Goal: Check status

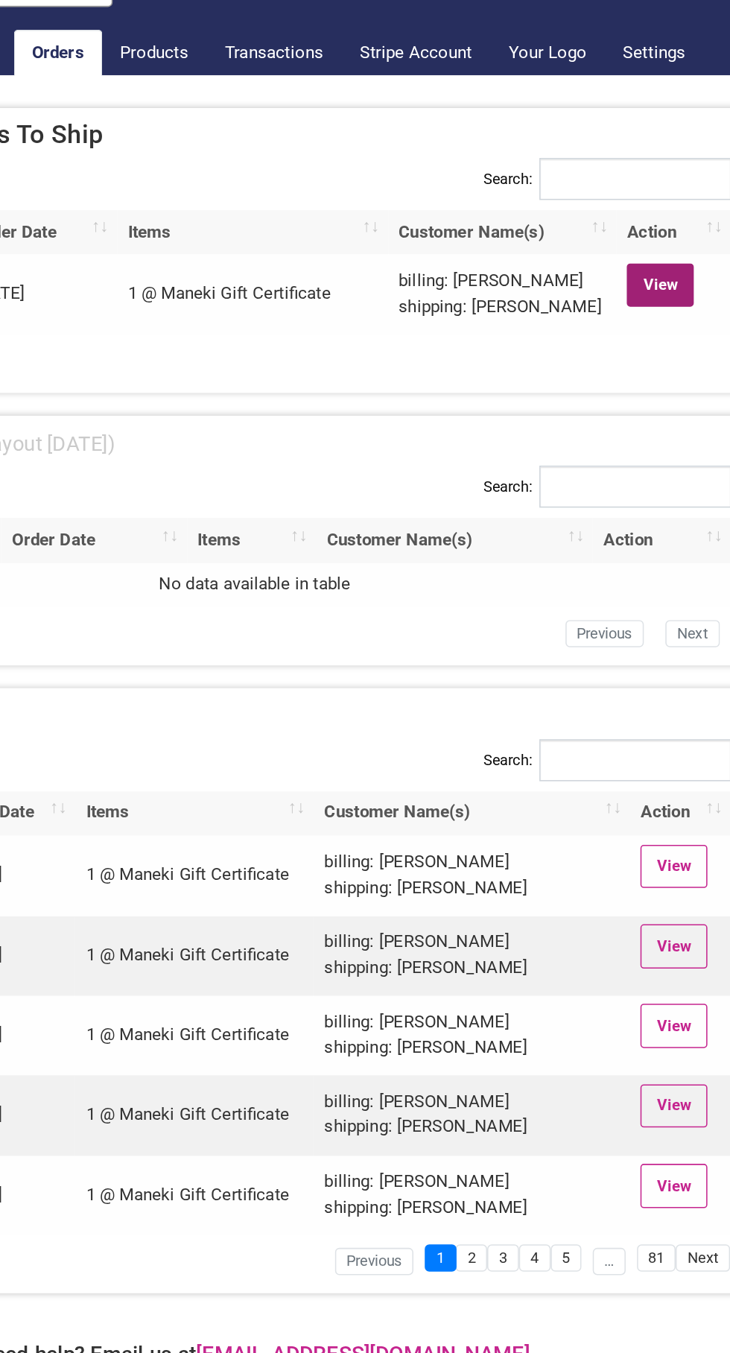
click at [636, 285] on link "View" at bounding box center [631, 288] width 44 height 28
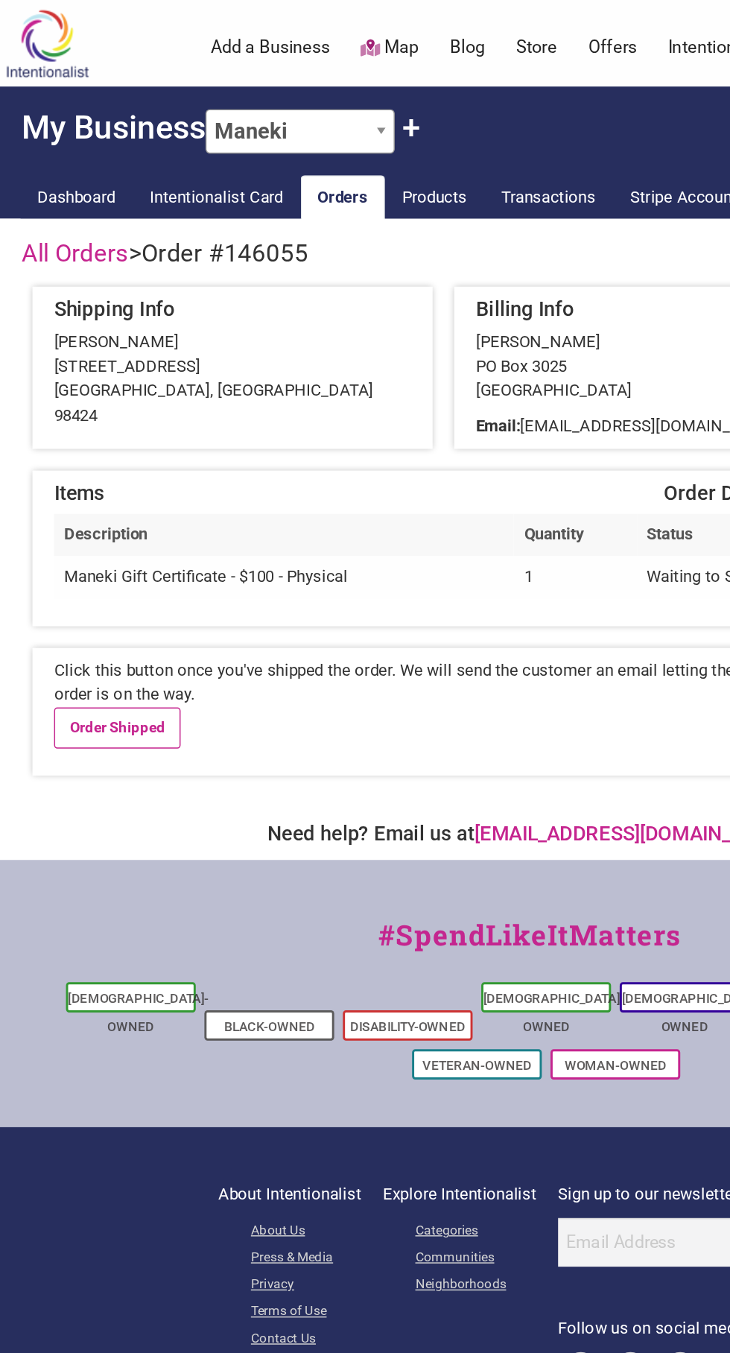
click at [10, 792] on div "About Intentionalist About Us Press & Media Privacy Terms of Use Contact Us Exp…" at bounding box center [365, 869] width 730 height 186
